Goal: Transaction & Acquisition: Purchase product/service

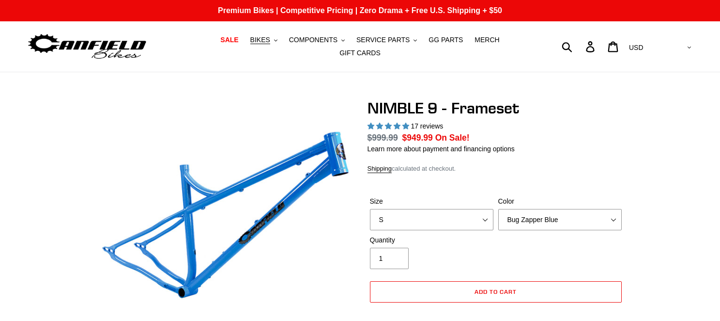
select select "highest-rating"
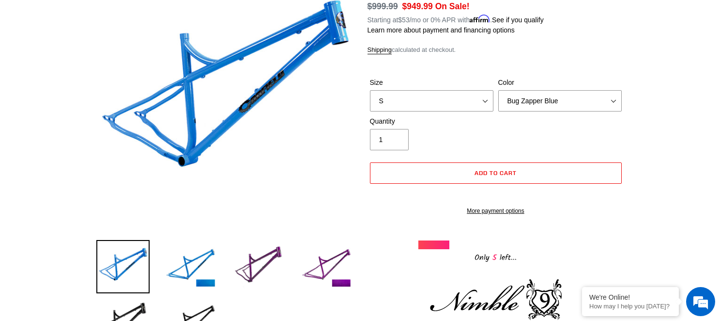
scroll to position [130, 0]
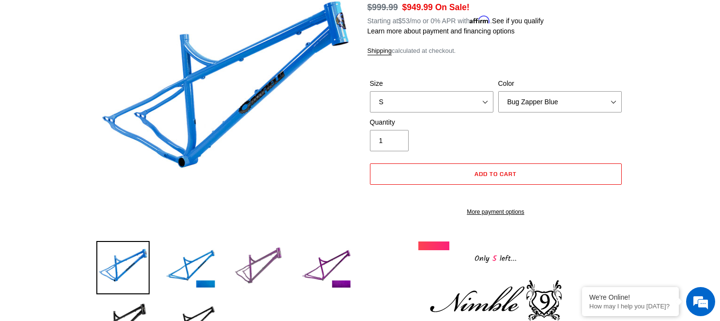
click at [273, 244] on img at bounding box center [258, 267] width 53 height 53
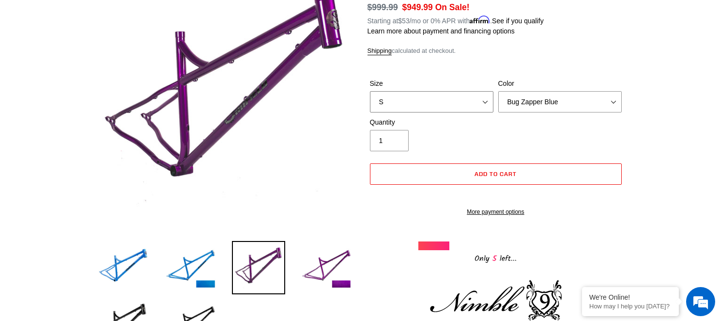
click at [475, 91] on select "S M L XL" at bounding box center [431, 101] width 123 height 21
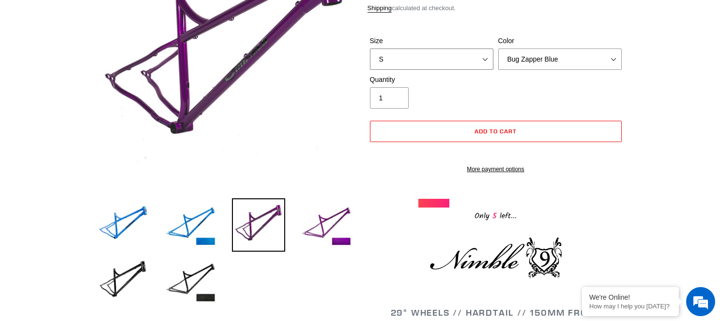
scroll to position [174, 0]
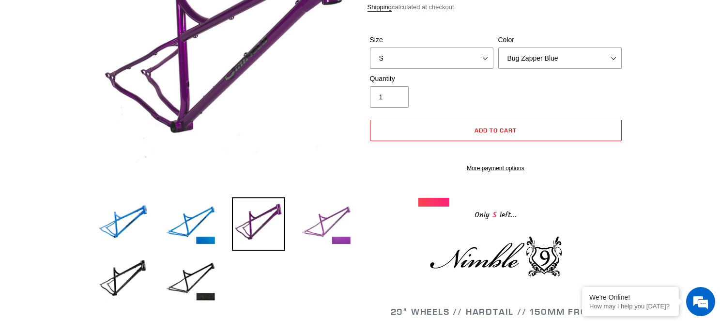
click at [338, 230] on img at bounding box center [326, 223] width 53 height 53
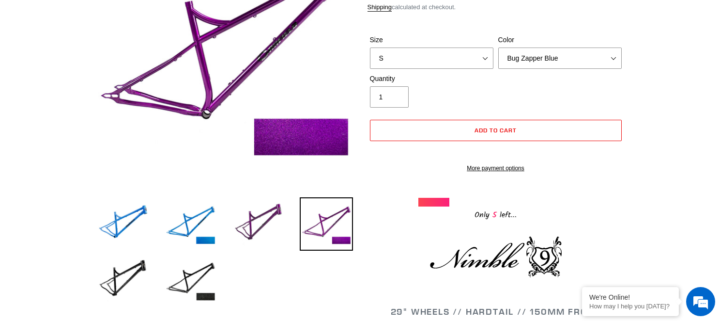
scroll to position [0, 0]
click at [208, 273] on img at bounding box center [190, 279] width 53 height 53
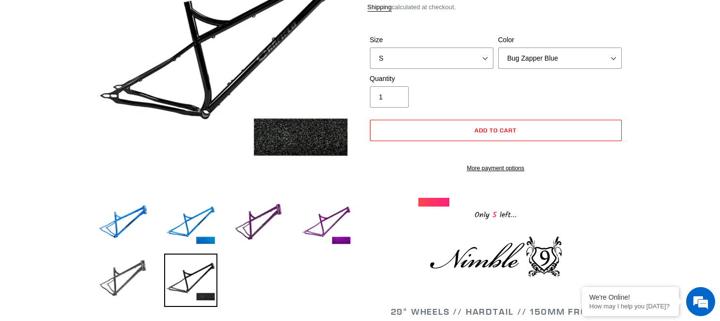
click at [119, 266] on img at bounding box center [122, 279] width 53 height 53
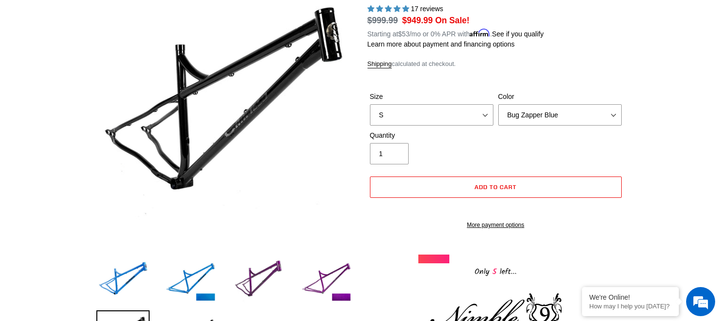
scroll to position [115, 0]
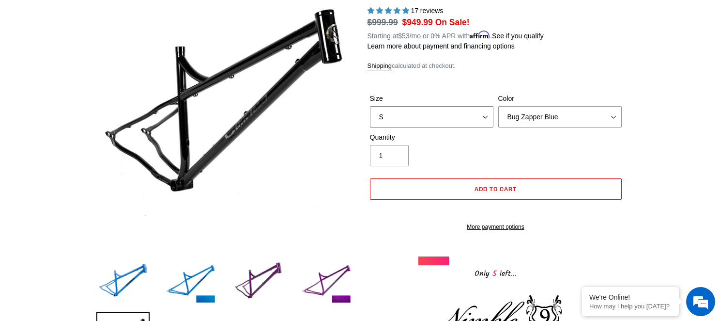
click at [438, 112] on select "S M L XL" at bounding box center [431, 116] width 123 height 21
select select "L"
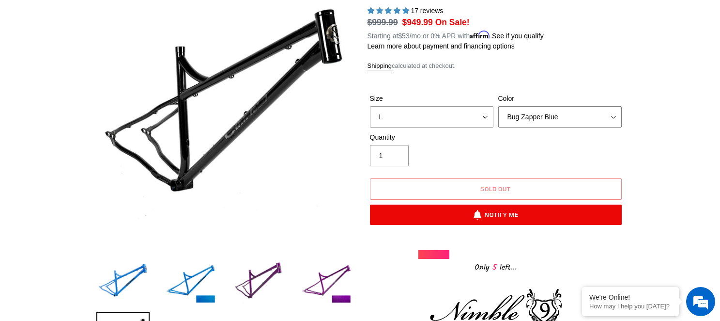
click at [551, 110] on select "Bug Zapper Blue Purple Haze -Sold Out Galaxy Black" at bounding box center [559, 116] width 123 height 21
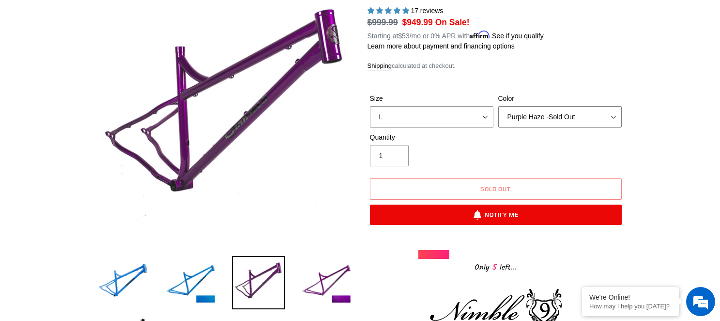
click at [555, 113] on select "Bug Zapper Blue Purple Haze -Sold Out Galaxy Black" at bounding box center [559, 116] width 123 height 21
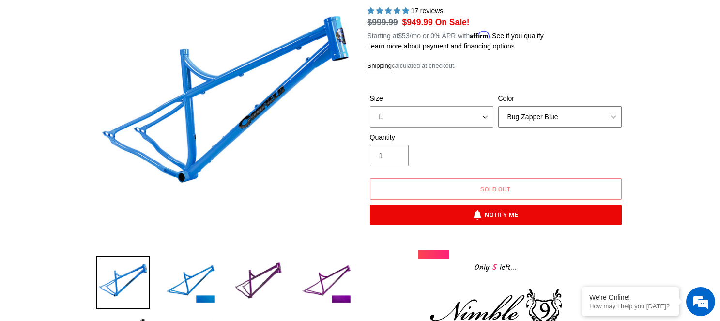
click at [554, 111] on select "Bug Zapper Blue Purple Haze -Sold Out Galaxy Black" at bounding box center [559, 116] width 123 height 21
select select "Galaxy Black"
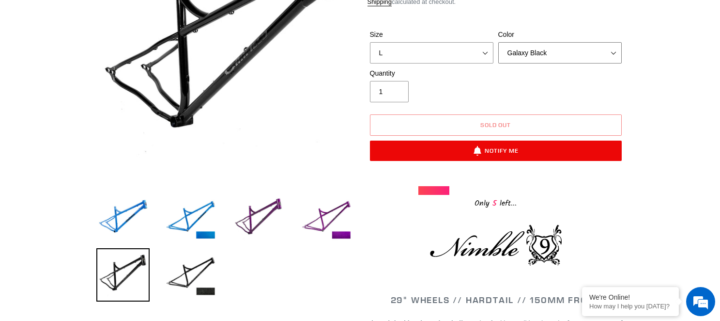
scroll to position [181, 0]
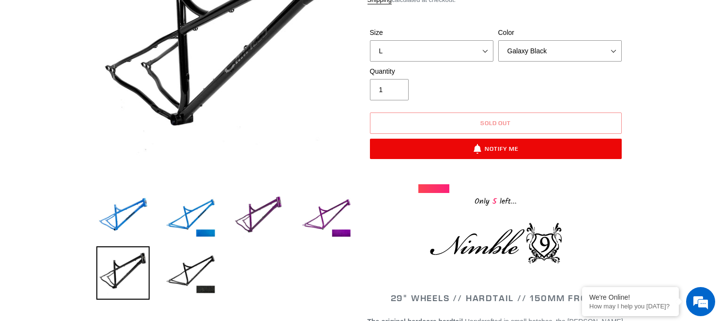
click at [435, 184] on div at bounding box center [433, 188] width 31 height 9
click at [418, 42] on select "S M L XL" at bounding box center [431, 50] width 123 height 21
select select "XL"
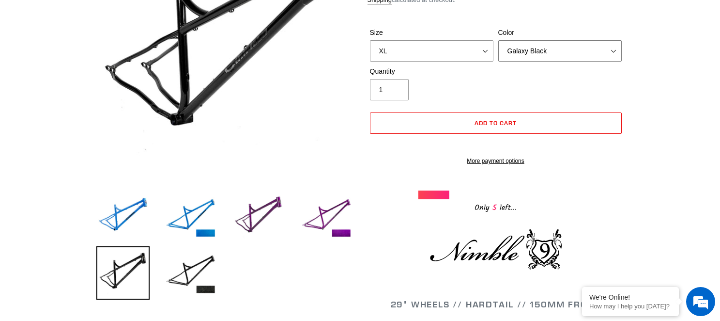
click at [564, 43] on select "Bug Zapper Blue Purple Haze -Sold Out Galaxy Black" at bounding box center [559, 50] width 123 height 21
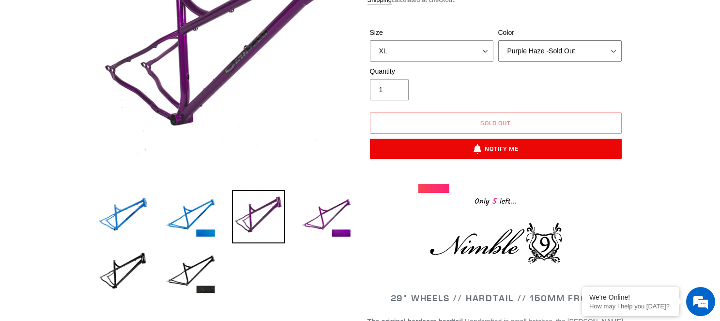
click at [548, 44] on select "Bug Zapper Blue Purple Haze -Sold Out Galaxy Black" at bounding box center [559, 50] width 123 height 21
select select "Bug Zapper Blue"
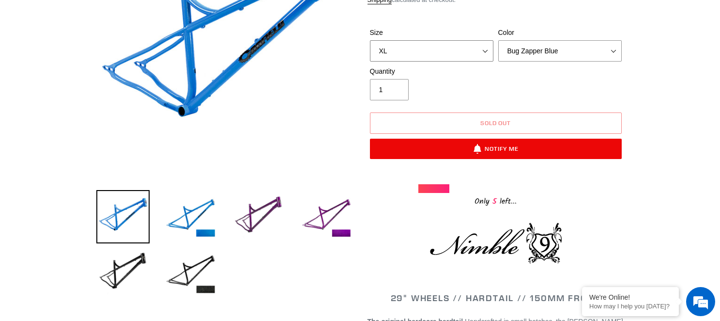
click at [469, 40] on select "S M L XL" at bounding box center [431, 50] width 123 height 21
select select "L"
click at [532, 48] on select "Bug Zapper Blue Purple Haze -Sold Out Galaxy Black" at bounding box center [559, 50] width 123 height 21
select select "Purple Haze -Sold Out"
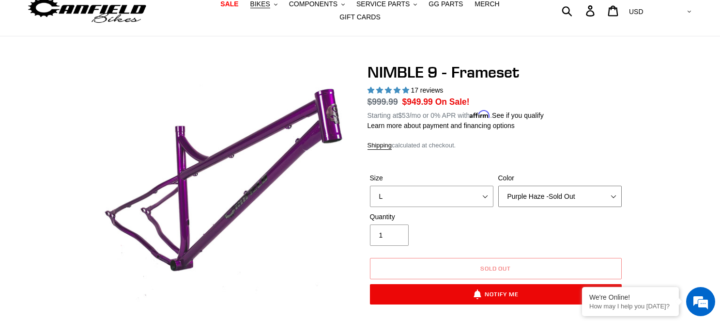
scroll to position [21, 0]
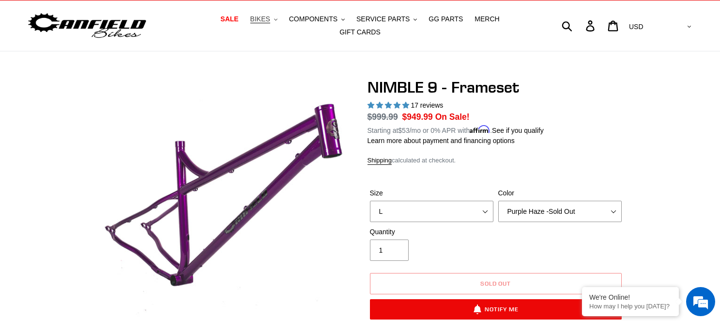
click at [249, 21] on button "BIKES .cls-1{fill:#231f20}" at bounding box center [263, 19] width 37 height 13
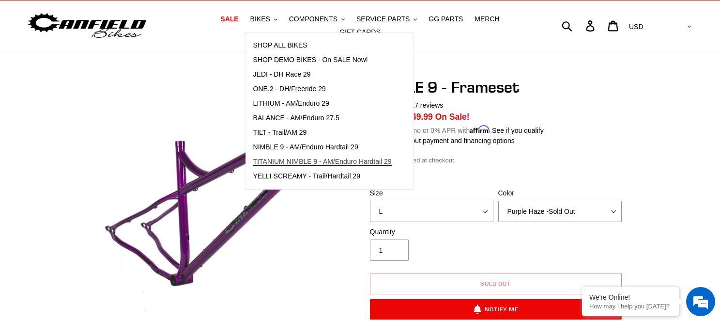
click at [265, 161] on span "TITANIUM NIMBLE 9 - AM/Enduro Hardtail 29" at bounding box center [322, 161] width 138 height 8
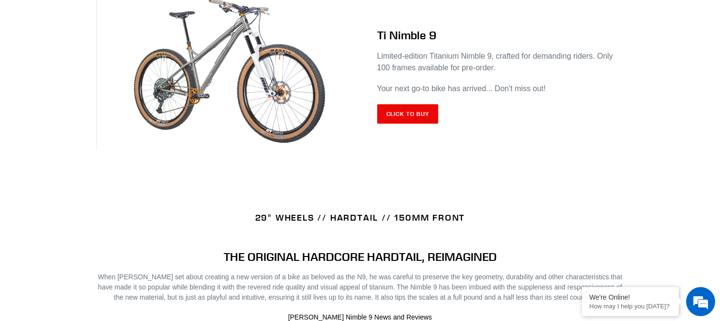
scroll to position [433, 0]
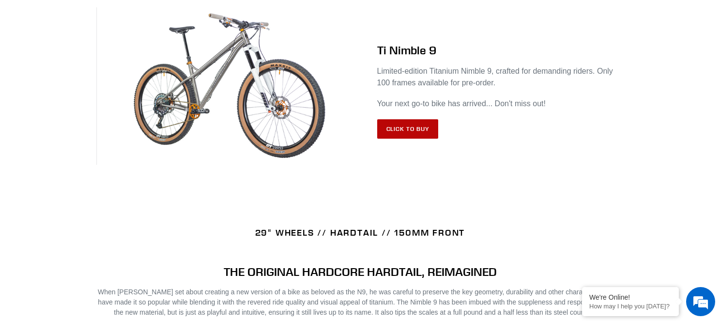
click at [408, 121] on link "Click to Buy" at bounding box center [407, 128] width 61 height 19
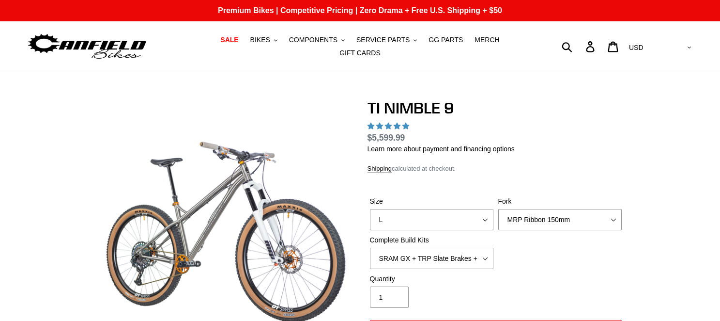
select select "highest-rating"
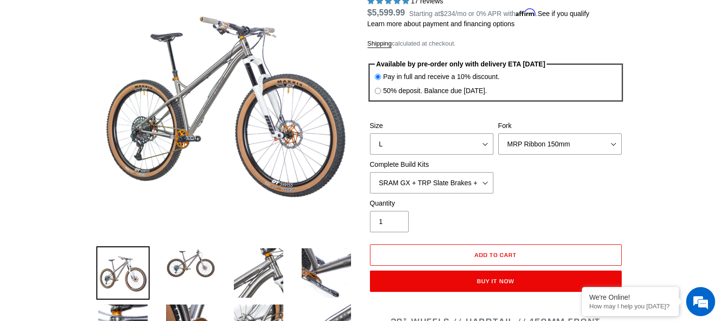
scroll to position [140, 0]
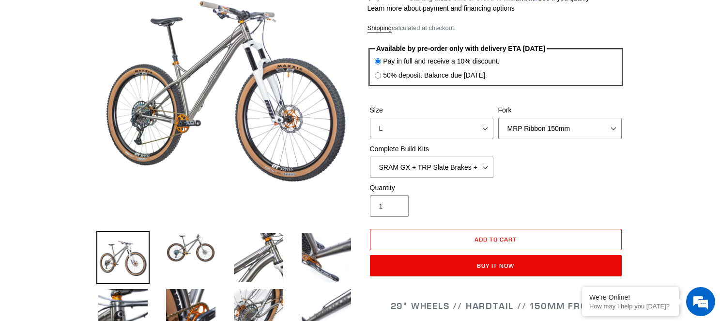
click at [517, 120] on select "MRP Ribbon 150mm RockShox Lyrik 150mm Fox Factory 36 150mm Cane Creek Helm 150m…" at bounding box center [559, 128] width 123 height 21
select select "Fork - None"
click at [486, 159] on select "SRAM GX + TRP Slate Brakes + Rotors + e13 LG-1 Wheels SHIMANO XT + SHIMANO brak…" at bounding box center [431, 166] width 123 height 21
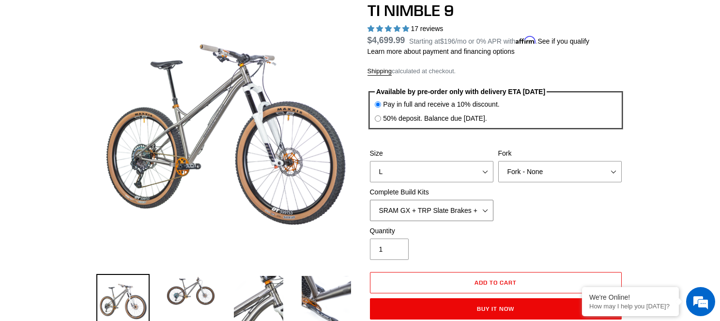
scroll to position [97, 0]
